Goal: Task Accomplishment & Management: Manage account settings

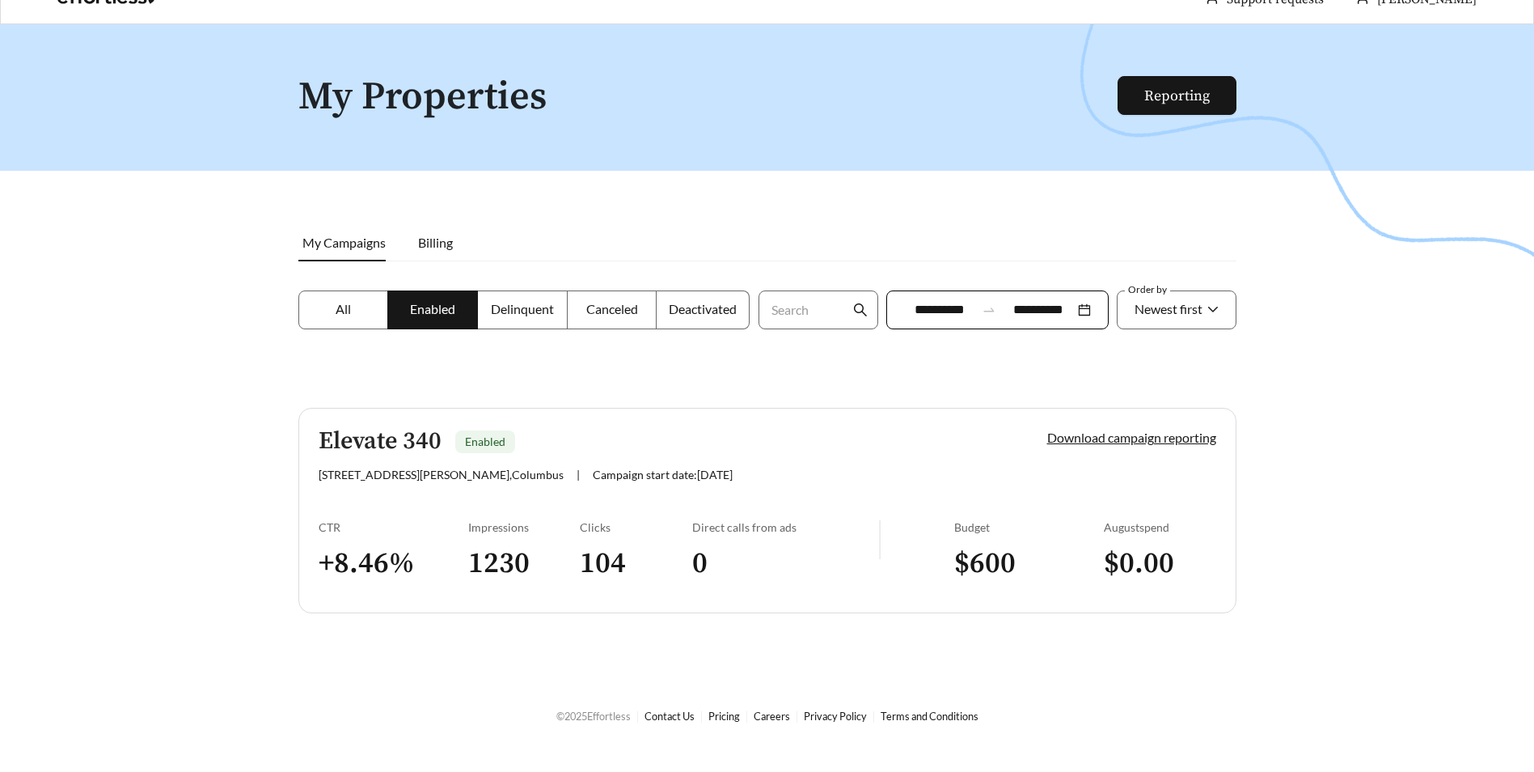
scroll to position [52, 0]
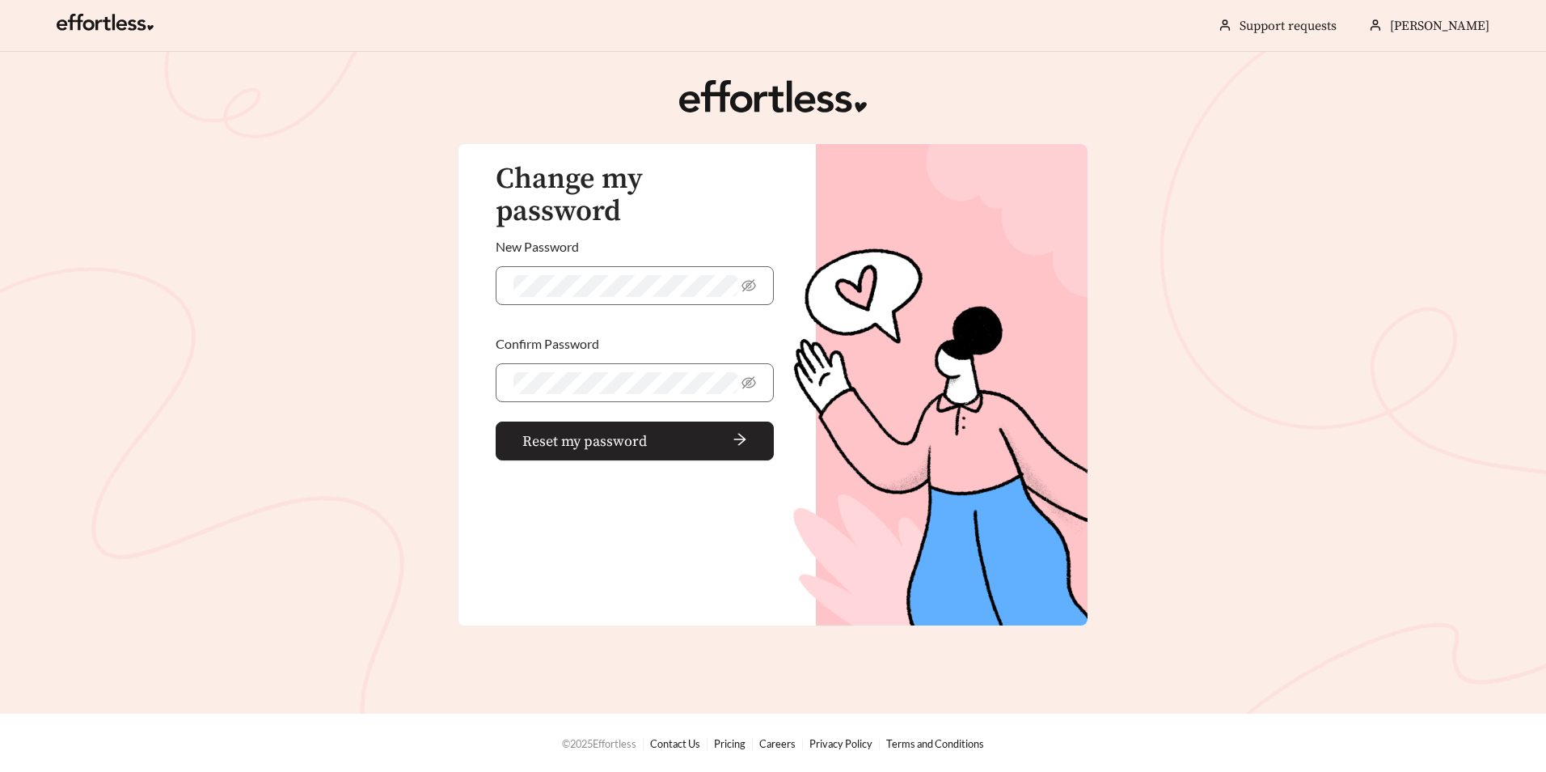
click at [646, 430] on span "Reset my password" at bounding box center [584, 441] width 125 height 22
